Goal: Find specific page/section: Find specific page/section

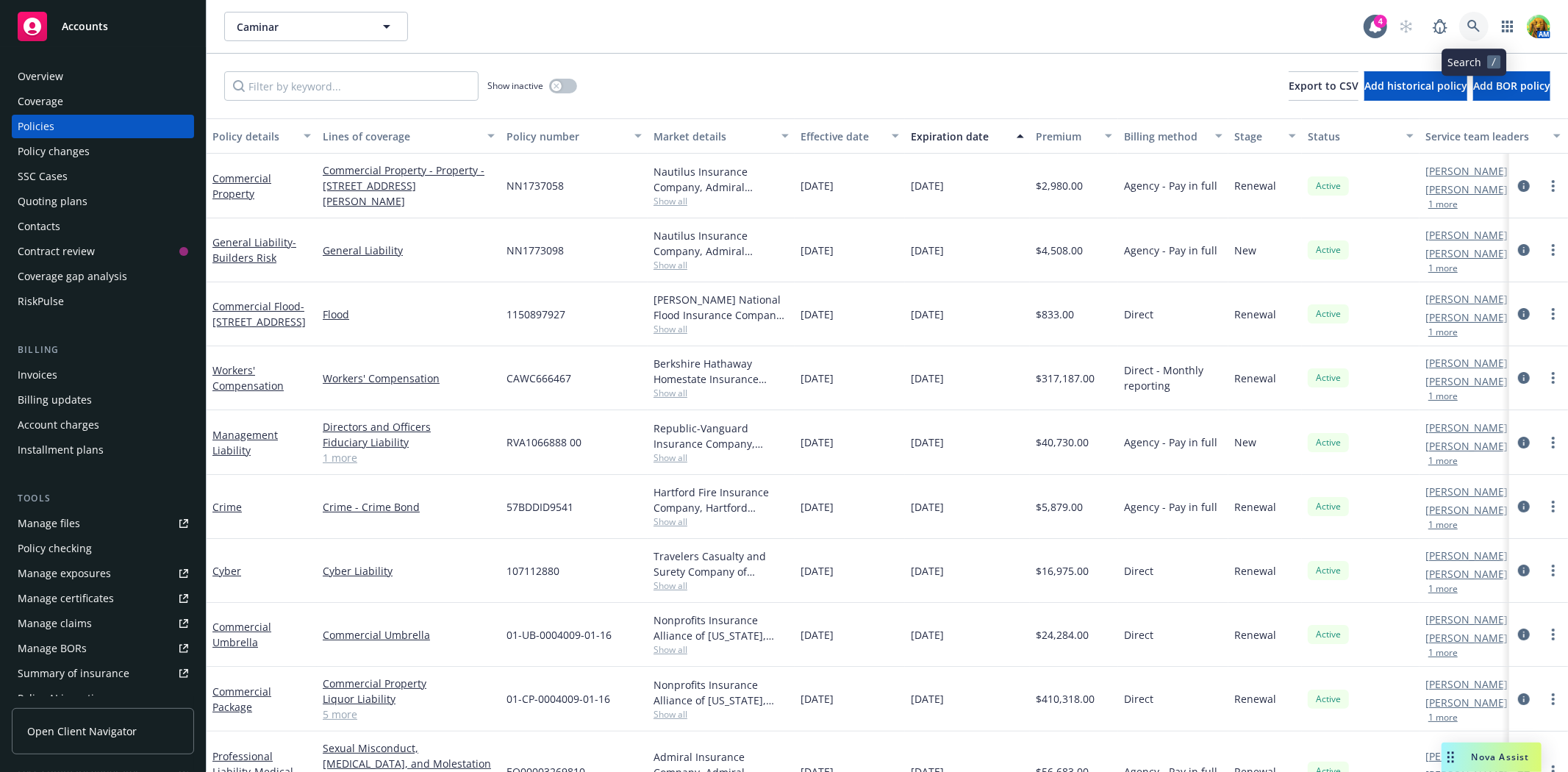
click at [1471, 20] on icon at bounding box center [1474, 27] width 13 height 13
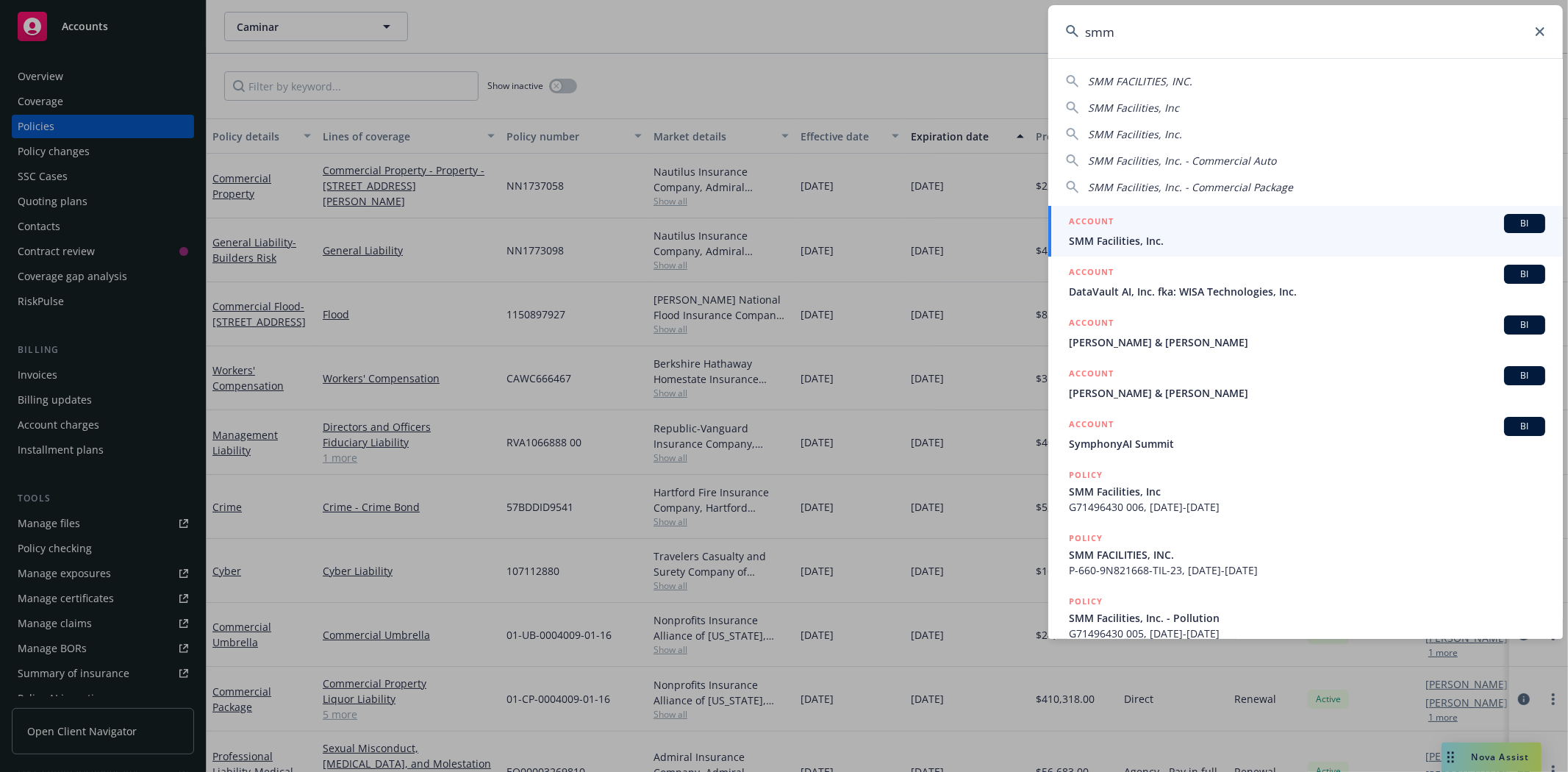
type input "smm"
click at [1109, 238] on span "SMM Facilities, Inc." at bounding box center [1306, 240] width 476 height 15
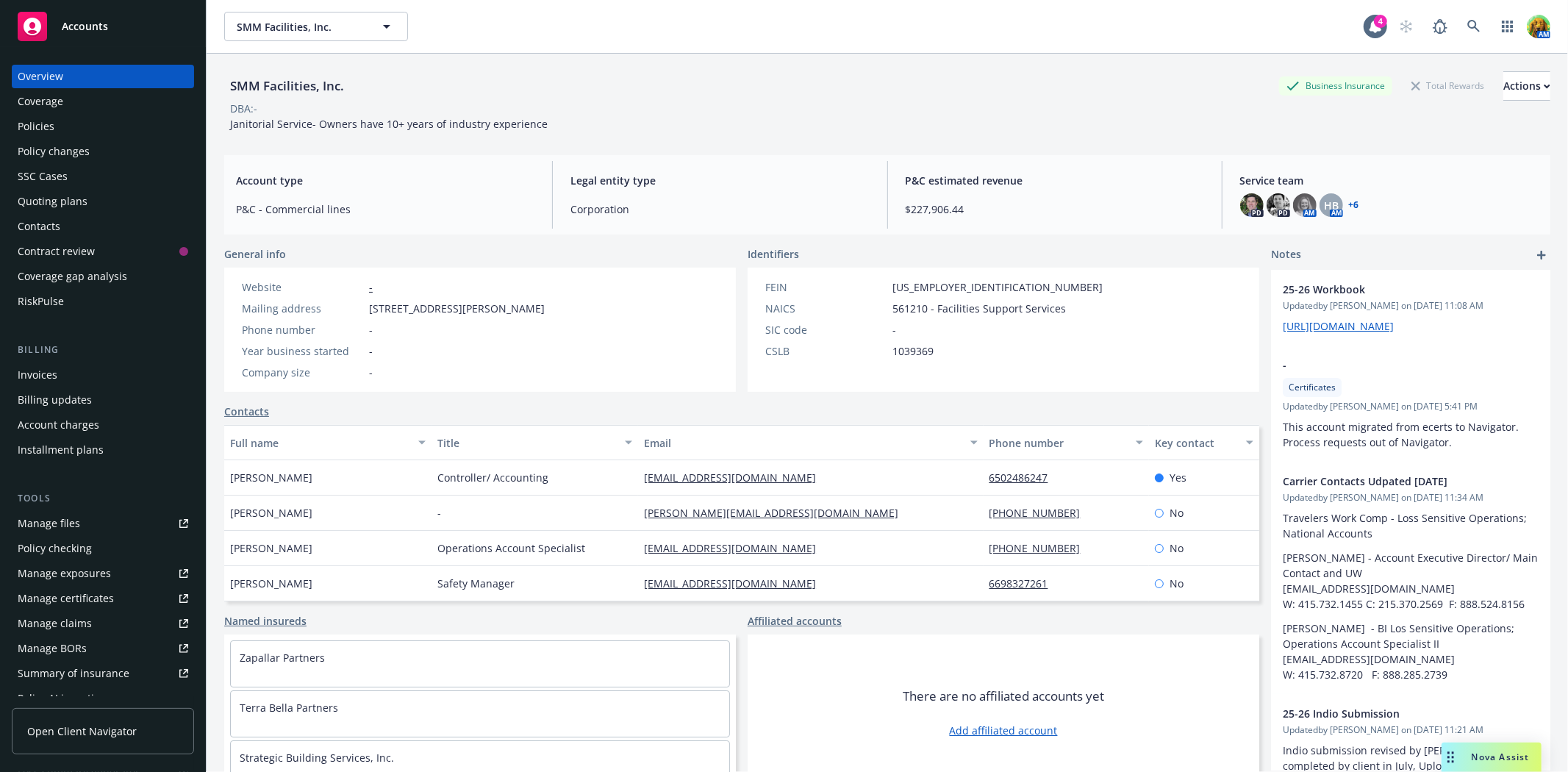
click at [79, 127] on div "Policies" at bounding box center [103, 126] width 171 height 23
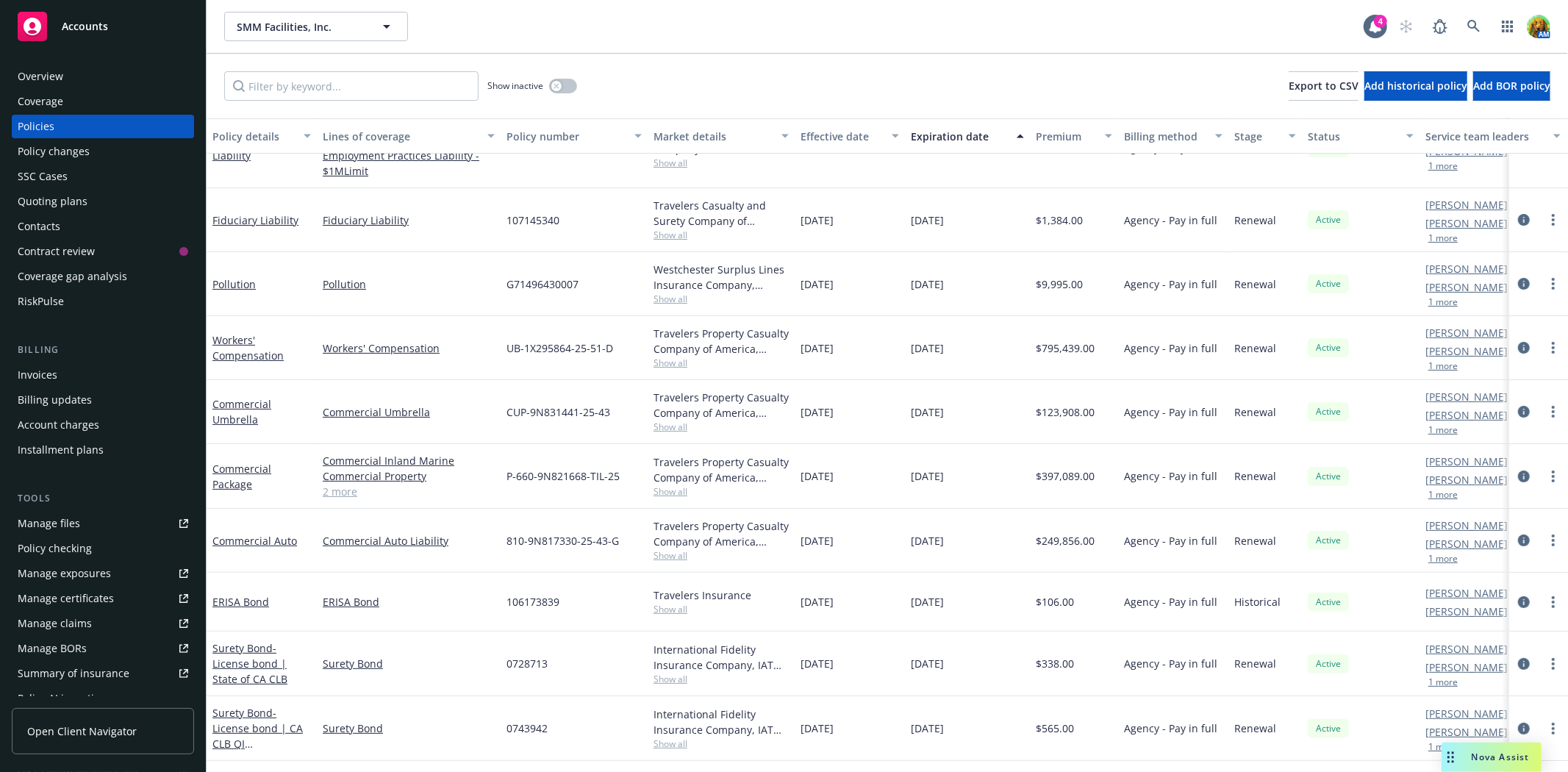
scroll to position [230, 0]
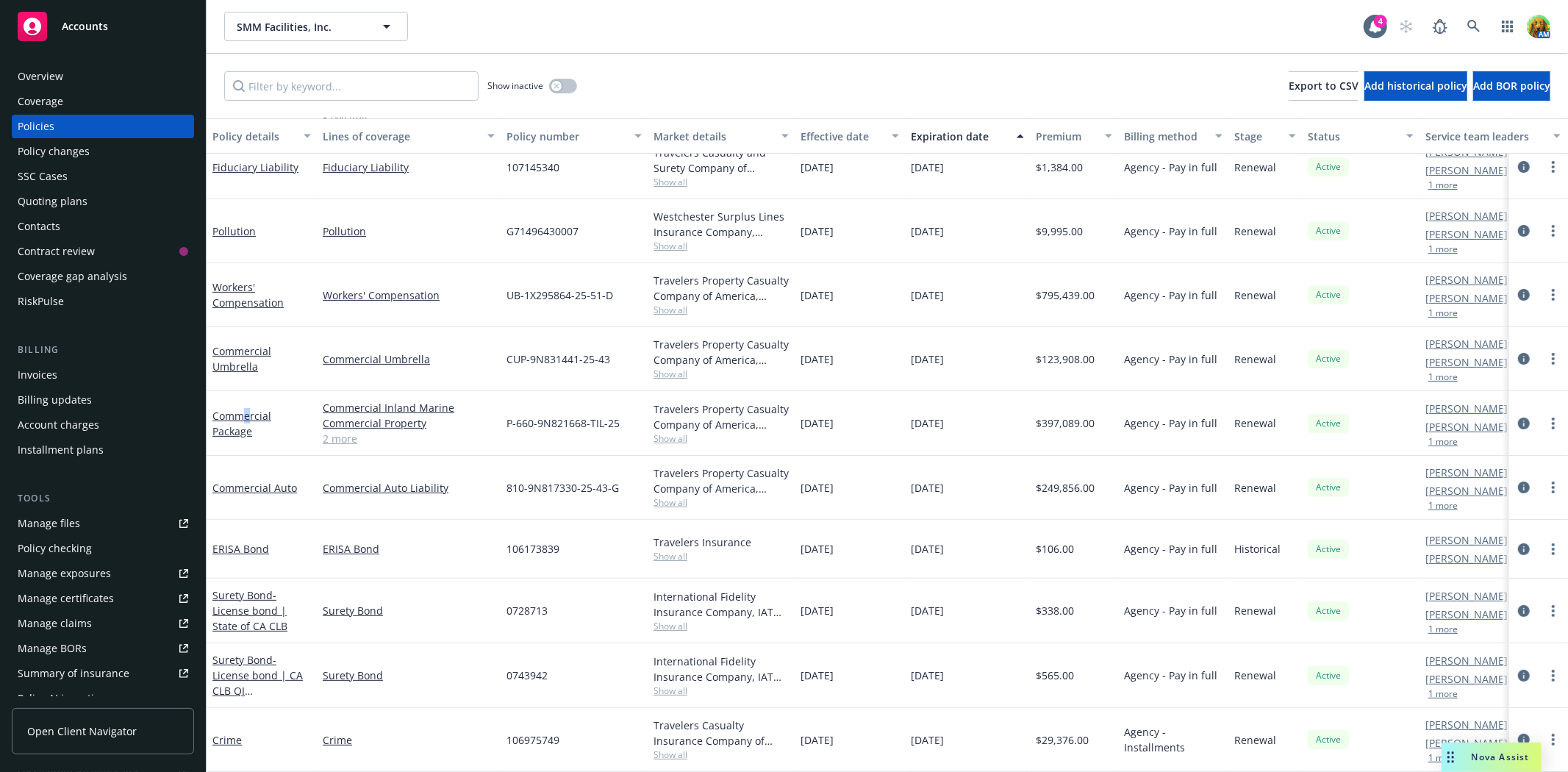
drag, startPoint x: 239, startPoint y: 400, endPoint x: 250, endPoint y: 378, distance: 24.6
click at [250, 391] on div "Commercial Package" at bounding box center [261, 423] width 110 height 64
click at [255, 329] on div "Commercial Umbrella" at bounding box center [261, 359] width 110 height 64
click at [255, 344] on link "Commercial Umbrella" at bounding box center [242, 359] width 59 height 29
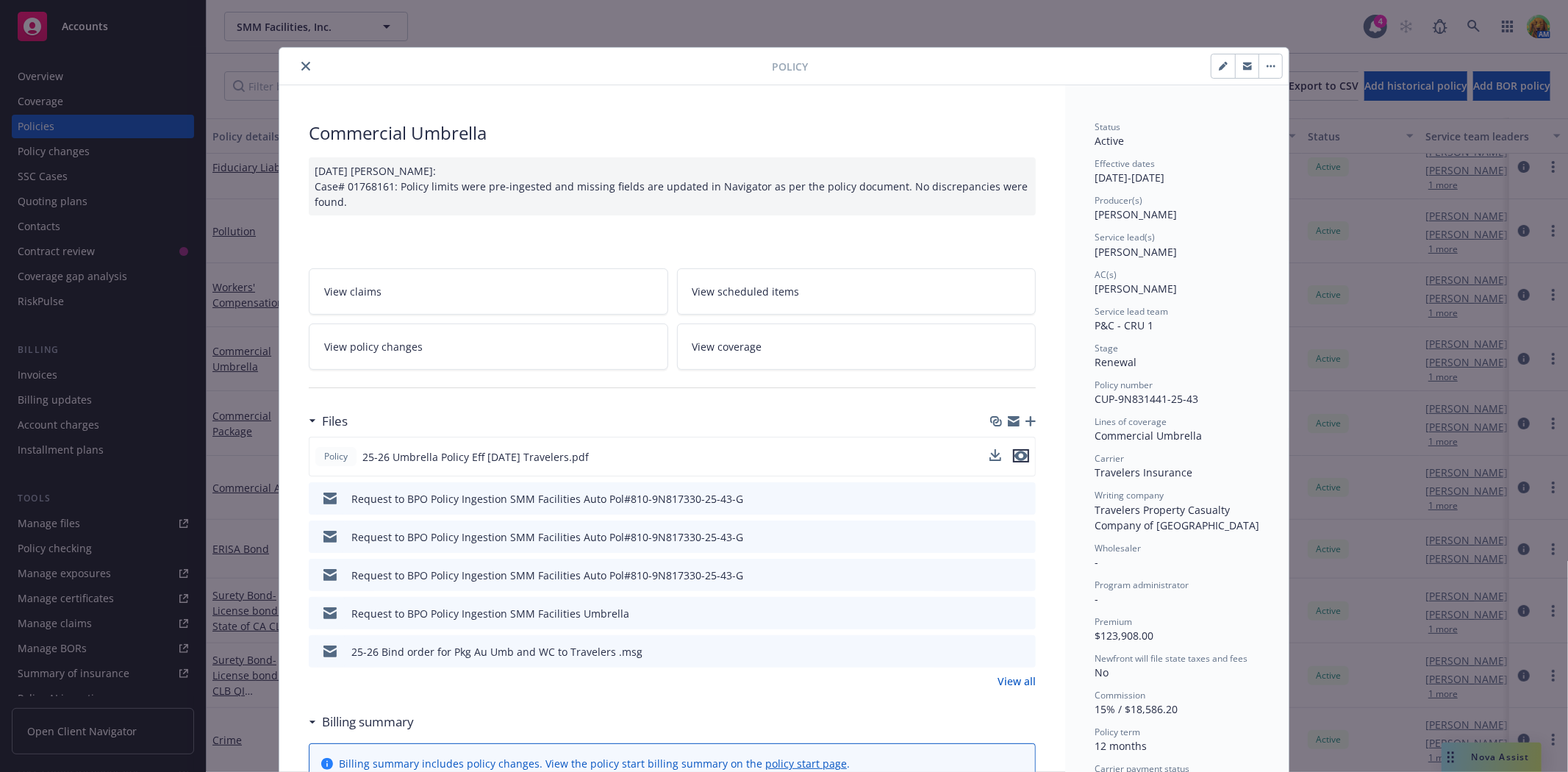
click at [1014, 456] on icon "preview file" at bounding box center [1021, 455] width 13 height 10
click at [301, 68] on icon "close" at bounding box center [305, 66] width 9 height 9
